Goal: Information Seeking & Learning: Understand process/instructions

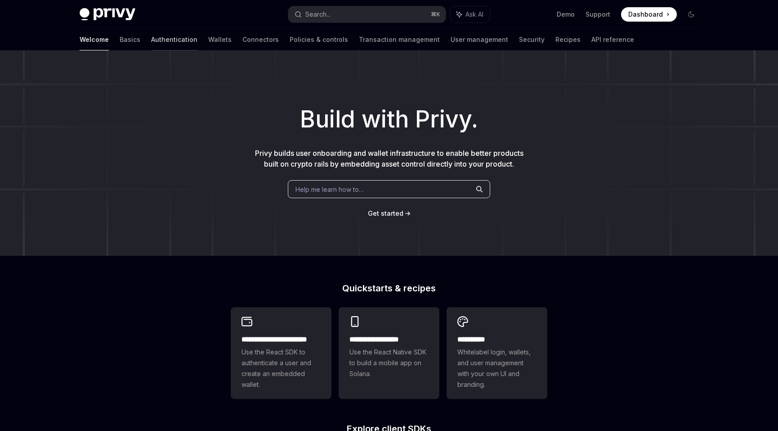
click at [151, 37] on link "Authentication" at bounding box center [174, 40] width 46 height 22
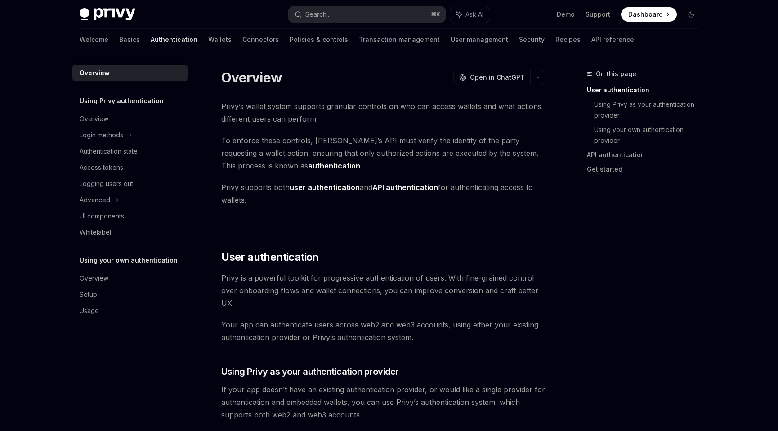
click at [100, 37] on div "Welcome Basics Authentication Wallets Connectors Policies & controls Transactio…" at bounding box center [357, 40] width 555 height 22
click at [119, 40] on link "Basics" at bounding box center [129, 40] width 21 height 22
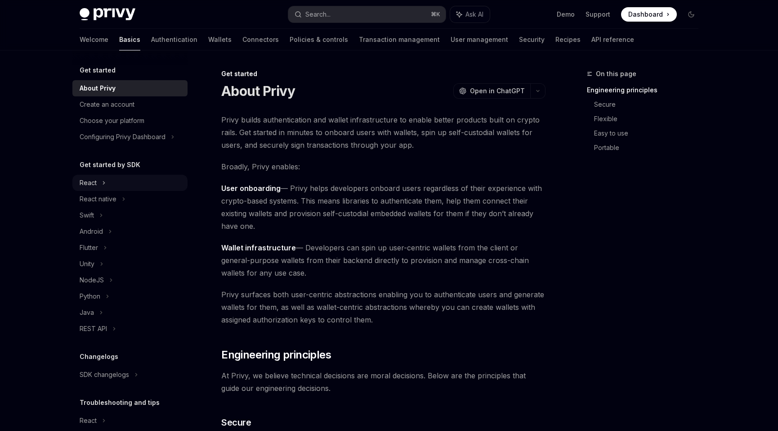
click at [134, 183] on div "React" at bounding box center [129, 183] width 115 height 16
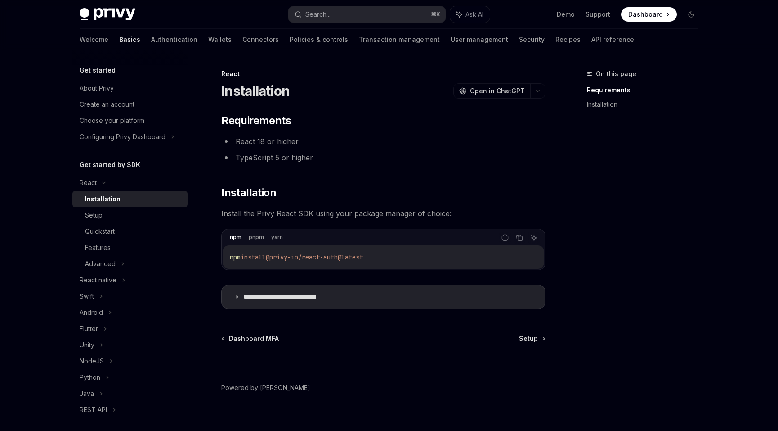
scroll to position [12, 0]
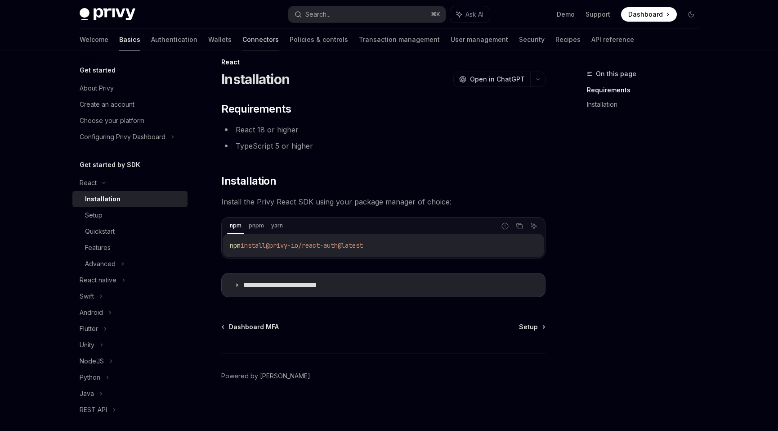
click at [243, 45] on link "Connectors" at bounding box center [261, 40] width 36 height 22
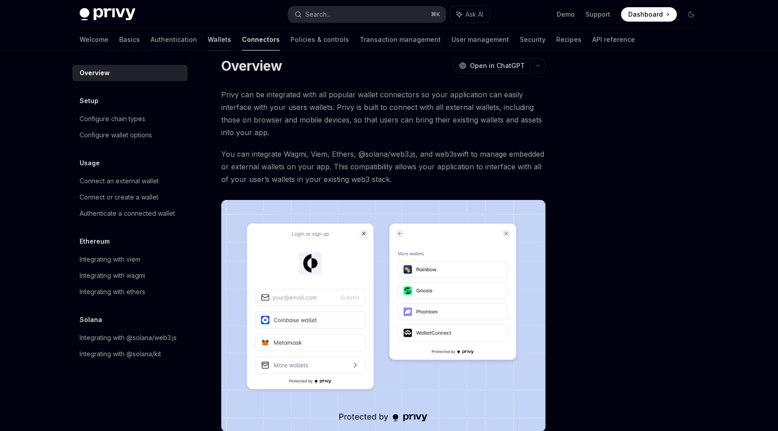
click at [208, 38] on link "Wallets" at bounding box center [219, 40] width 23 height 22
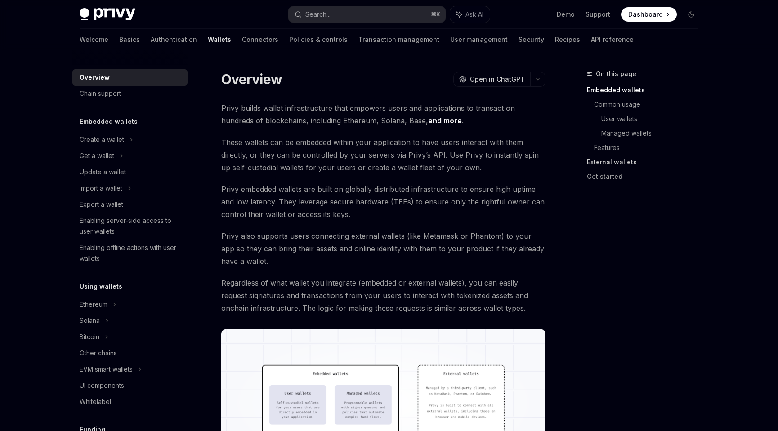
scroll to position [22, 0]
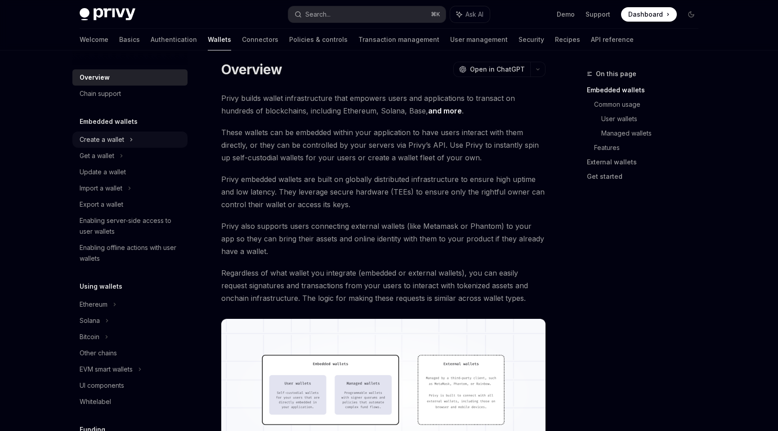
click at [139, 143] on div "Create a wallet" at bounding box center [129, 139] width 115 height 16
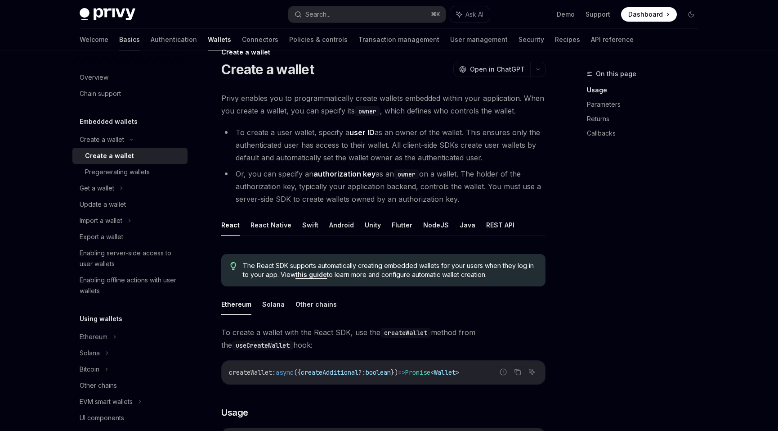
click at [119, 45] on link "Basics" at bounding box center [129, 40] width 21 height 22
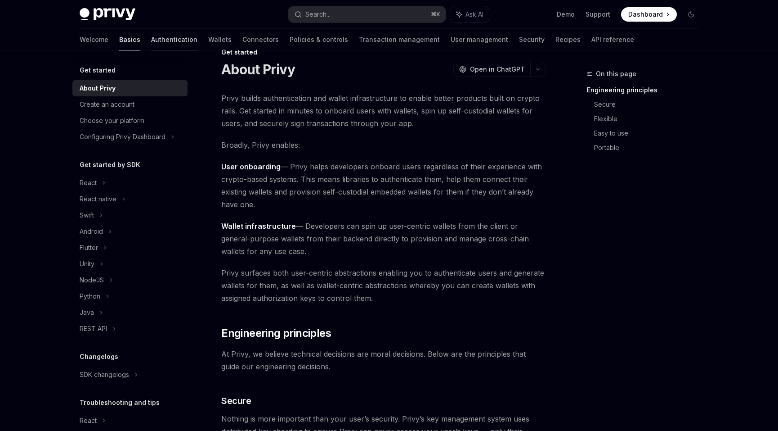
click at [151, 45] on link "Authentication" at bounding box center [174, 40] width 46 height 22
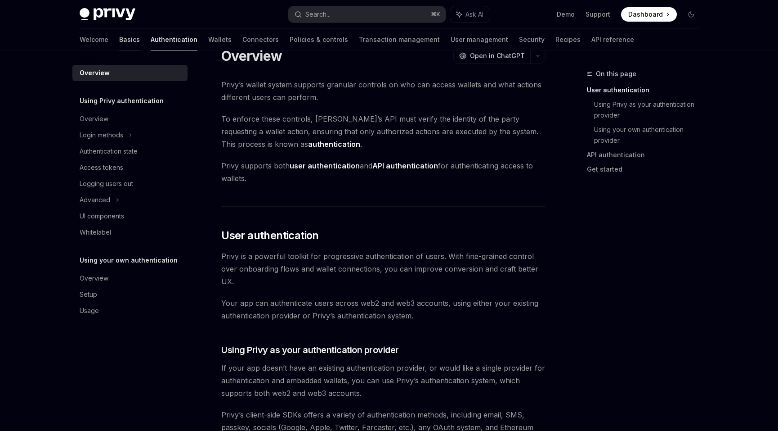
click at [119, 40] on link "Basics" at bounding box center [129, 40] width 21 height 22
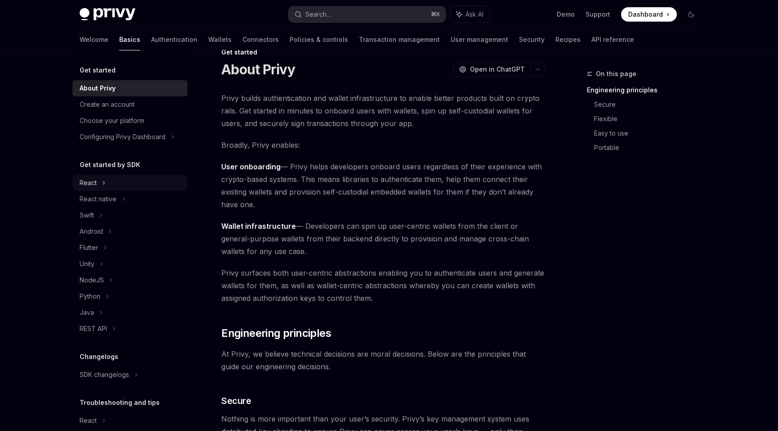
click at [135, 185] on div "React" at bounding box center [129, 183] width 115 height 16
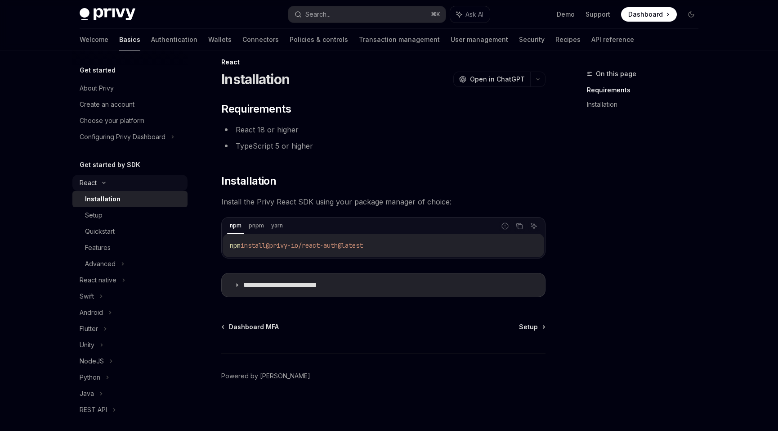
scroll to position [12, 0]
click at [135, 222] on link "Setup" at bounding box center [129, 215] width 115 height 16
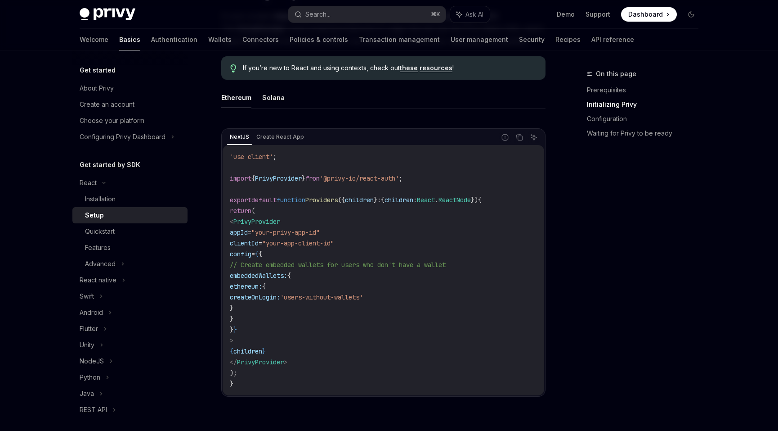
scroll to position [236, 0]
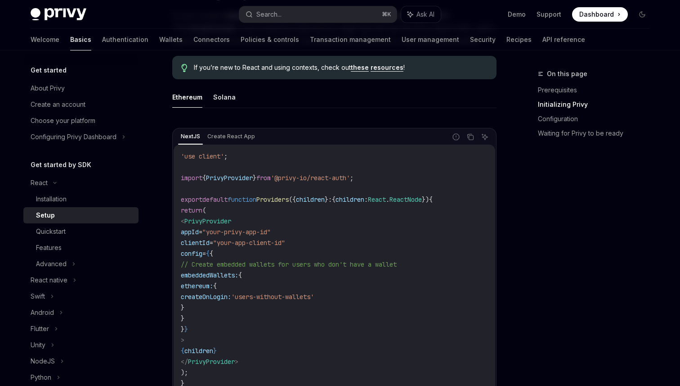
type textarea "*"
